Goal: Task Accomplishment & Management: Manage account settings

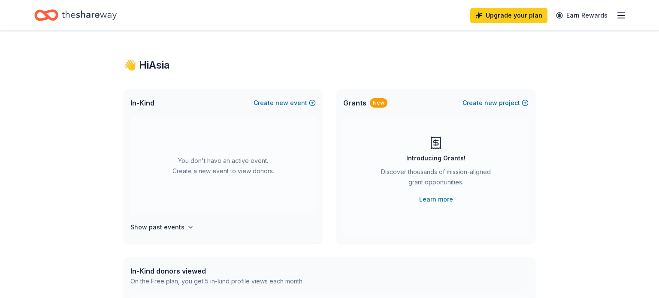
click at [618, 15] on icon "button" at bounding box center [621, 15] width 10 height 10
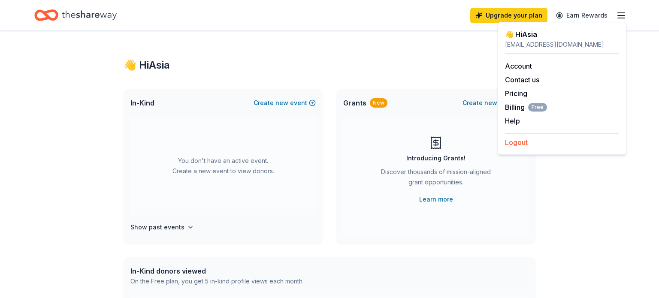
click at [518, 145] on button "Logout" at bounding box center [516, 142] width 23 height 10
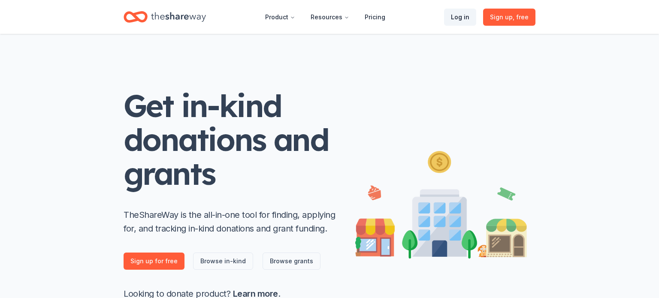
click at [457, 22] on link "Log in" at bounding box center [460, 17] width 32 height 17
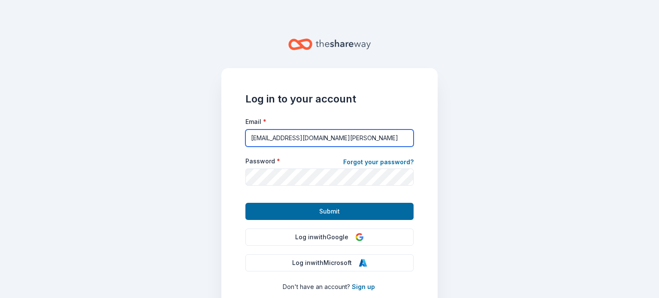
click at [351, 139] on input "[EMAIL_ADDRESS][DOMAIN_NAME][PERSON_NAME]" at bounding box center [329, 138] width 168 height 17
type input "a"
type input "[EMAIL_ADDRESS][DOMAIN_NAME]"
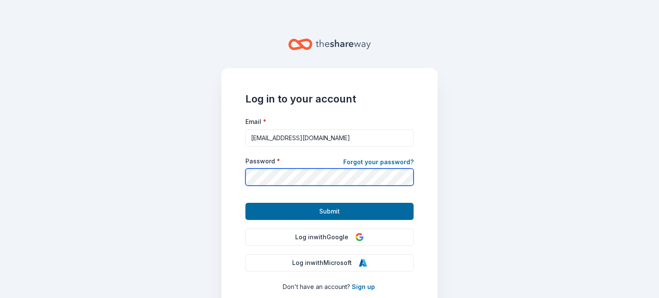
click at [245, 203] on button "Submit" at bounding box center [329, 211] width 168 height 17
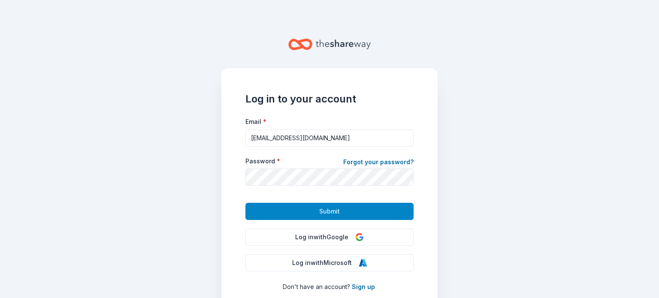
click at [274, 204] on button "Submit" at bounding box center [329, 211] width 168 height 17
click at [275, 206] on button "Submit" at bounding box center [329, 211] width 168 height 17
click at [279, 206] on button "Submit" at bounding box center [329, 211] width 168 height 17
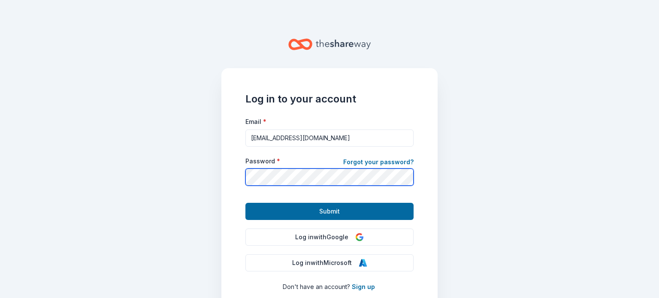
click at [245, 203] on button "Submit" at bounding box center [329, 211] width 168 height 17
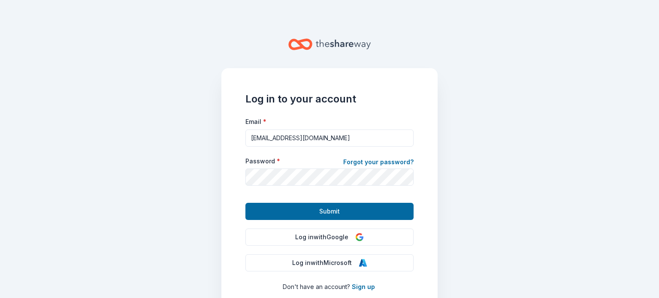
click at [480, 16] on main "Log in to your account Email * [EMAIL_ADDRESS][DOMAIN_NAME] Password * Forgot y…" at bounding box center [329, 149] width 659 height 298
click at [362, 203] on form "Email * [EMAIL_ADDRESS][DOMAIN_NAME] Password * Forgot your password? Submit" at bounding box center [329, 168] width 168 height 104
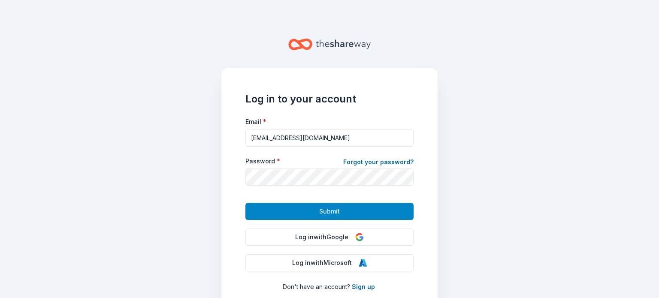
click at [352, 211] on button "Submit" at bounding box center [329, 211] width 168 height 17
click at [308, 213] on button "Submit" at bounding box center [329, 211] width 168 height 17
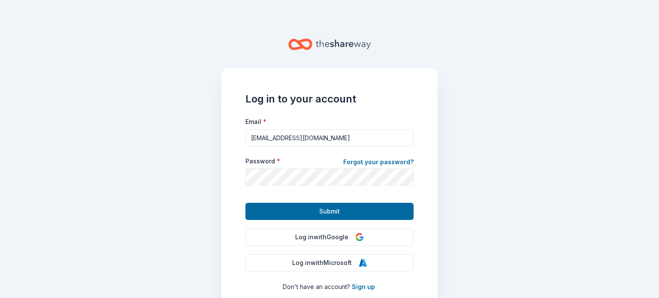
click at [448, 149] on main "Log in to your account Email * [EMAIL_ADDRESS][DOMAIN_NAME] Password * Forgot y…" at bounding box center [329, 149] width 659 height 298
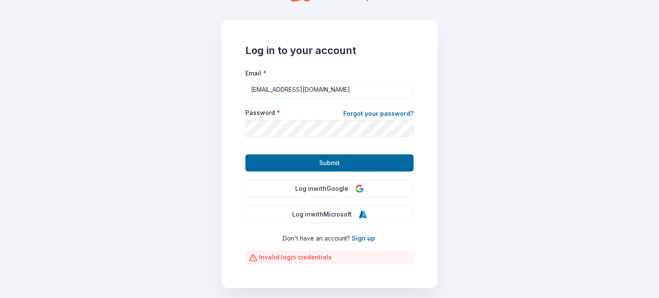
scroll to position [54, 0]
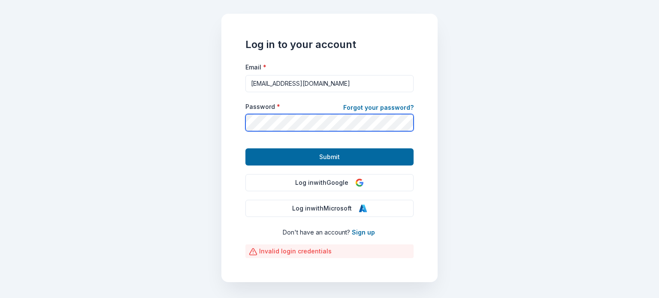
click at [245, 148] on button "Submit" at bounding box center [329, 156] width 168 height 17
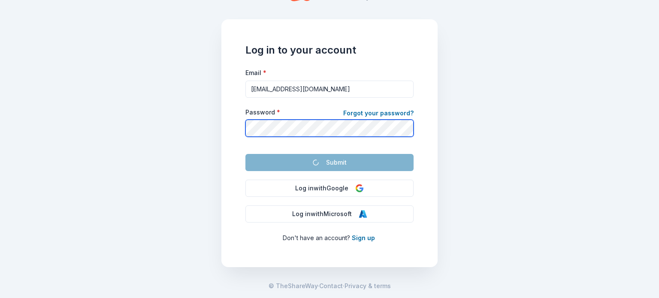
scroll to position [49, 0]
